Goal: Task Accomplishment & Management: Complete application form

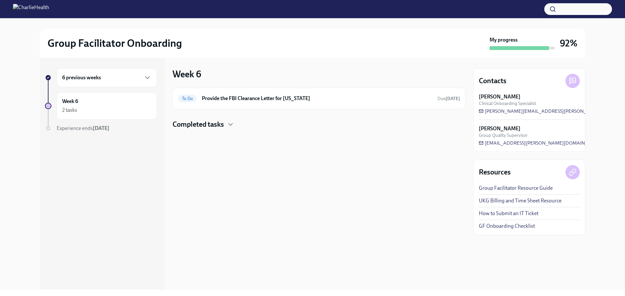
click at [570, 13] on button "button" at bounding box center [578, 9] width 68 height 12
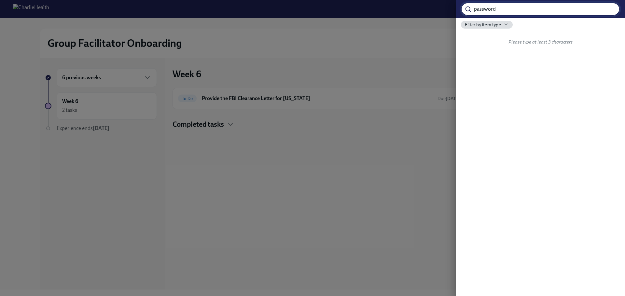
type input "password"
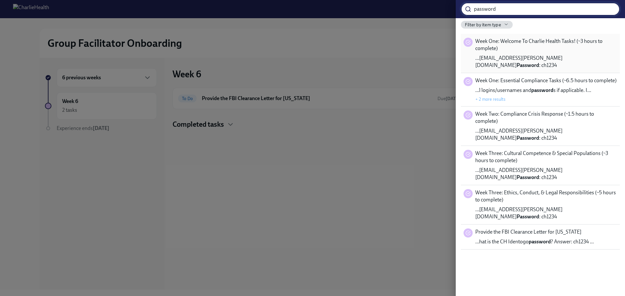
click at [533, 51] on span "Week One: Welcome To Charlie Health Tasks! (~3 hours to complete)" at bounding box center [546, 45] width 142 height 14
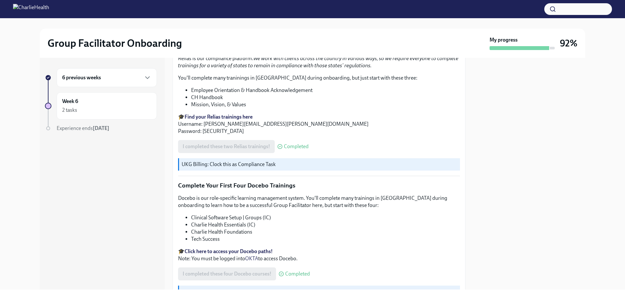
scroll to position [874, 0]
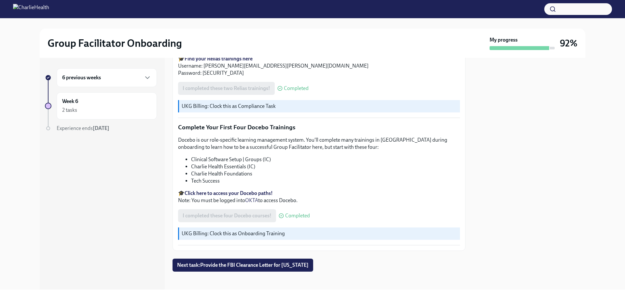
click at [269, 259] on button "Next task : Provide the FBI Clearance Letter for [US_STATE]" at bounding box center [242, 265] width 141 height 13
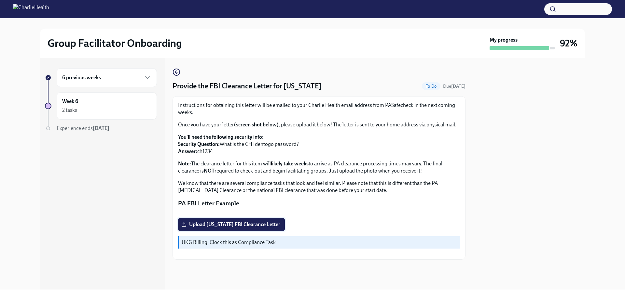
scroll to position [90, 0]
click at [224, 228] on span "Upload [US_STATE] FBI Clearance Letter" at bounding box center [232, 225] width 98 height 7
click at [0, 0] on input "Upload [US_STATE] FBI Clearance Letter" at bounding box center [0, 0] width 0 height 0
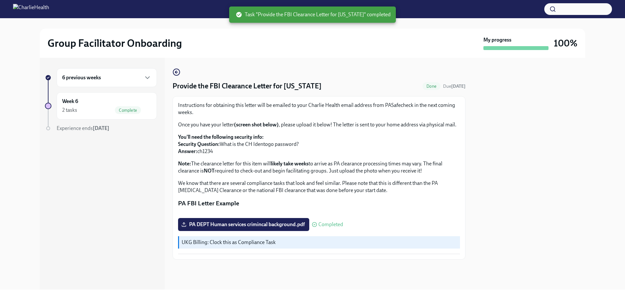
click at [96, 74] on h6 "6 previous weeks" at bounding box center [81, 77] width 39 height 7
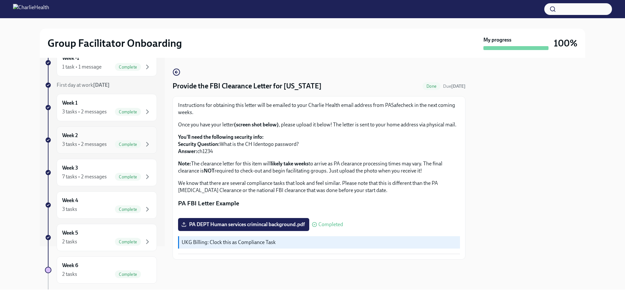
scroll to position [0, 0]
